Goal: Information Seeking & Learning: Learn about a topic

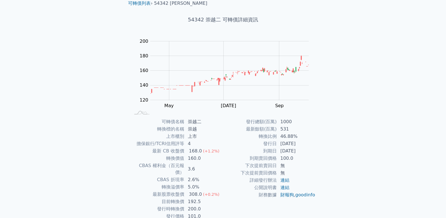
scroll to position [42, 0]
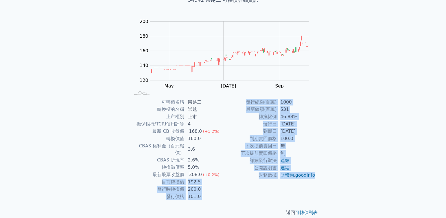
drag, startPoint x: 218, startPoint y: 169, endPoint x: 316, endPoint y: 185, distance: 99.1
click at [315, 185] on div "可轉債名稱 崇越二 轉換標的名稱 崇越 上市櫃別 上市 擔保銀行/TCRI信用評等 4 最新 CB 收盤價 168.0 (+1.2%) 轉換價值 160.0 …" at bounding box center [223, 150] width 198 height 102
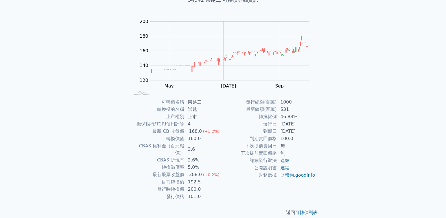
click at [328, 166] on div "可轉債列表 › 54342 崇越二 54342 崇越二 可轉債詳細資訊 Zoom Out 120 100 110 120 130 140 150 160 22…" at bounding box center [223, 98] width 216 height 254
click at [295, 178] on link "goodinfo" at bounding box center [305, 175] width 20 height 5
drag, startPoint x: 198, startPoint y: 139, endPoint x: 164, endPoint y: 138, distance: 33.5
click at [164, 138] on tr "轉換價值 160.0" at bounding box center [176, 138] width 92 height 7
drag, startPoint x: 200, startPoint y: 160, endPoint x: 177, endPoint y: 159, distance: 22.9
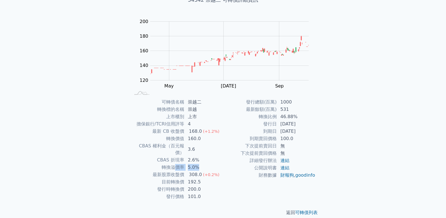
click at [177, 164] on tr "轉換溢價率 5.0%" at bounding box center [176, 167] width 92 height 7
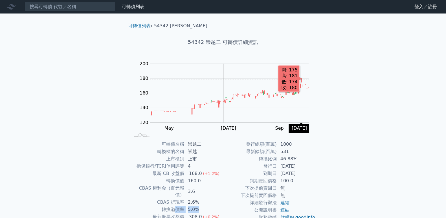
click at [301, 80] on icon "Series" at bounding box center [301, 81] width 1 height 4
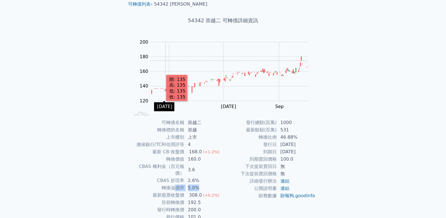
scroll to position [42, 0]
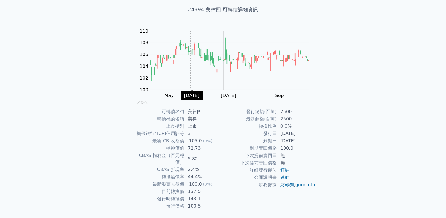
scroll to position [42, 0]
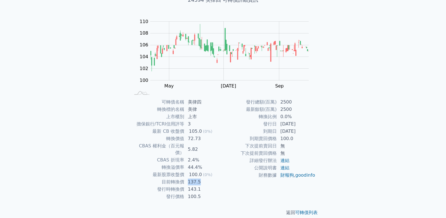
drag, startPoint x: 201, startPoint y: 177, endPoint x: 186, endPoint y: 177, distance: 14.4
click at [186, 179] on td "137.5" at bounding box center [203, 182] width 39 height 7
click at [205, 179] on td "137.5" at bounding box center [203, 182] width 39 height 7
drag, startPoint x: 198, startPoint y: 176, endPoint x: 186, endPoint y: 176, distance: 12.1
click at [186, 179] on td "137.5" at bounding box center [203, 182] width 39 height 7
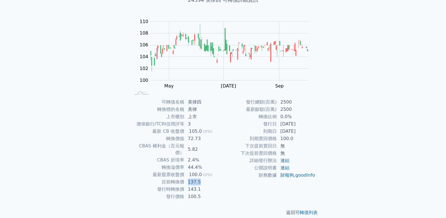
click at [212, 179] on td "137.5" at bounding box center [203, 182] width 39 height 7
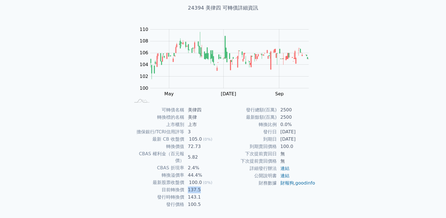
scroll to position [31, 0]
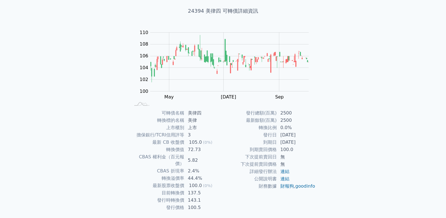
click at [363, 105] on div "可轉債列表 財務數據 可轉債列表 財務數據 登入／註冊 登入／註冊 可轉債列表 › 24394 美律四 24394 美律四 可轉債詳細資訊 Zoom Out …" at bounding box center [223, 103] width 446 height 268
